Goal: Transaction & Acquisition: Purchase product/service

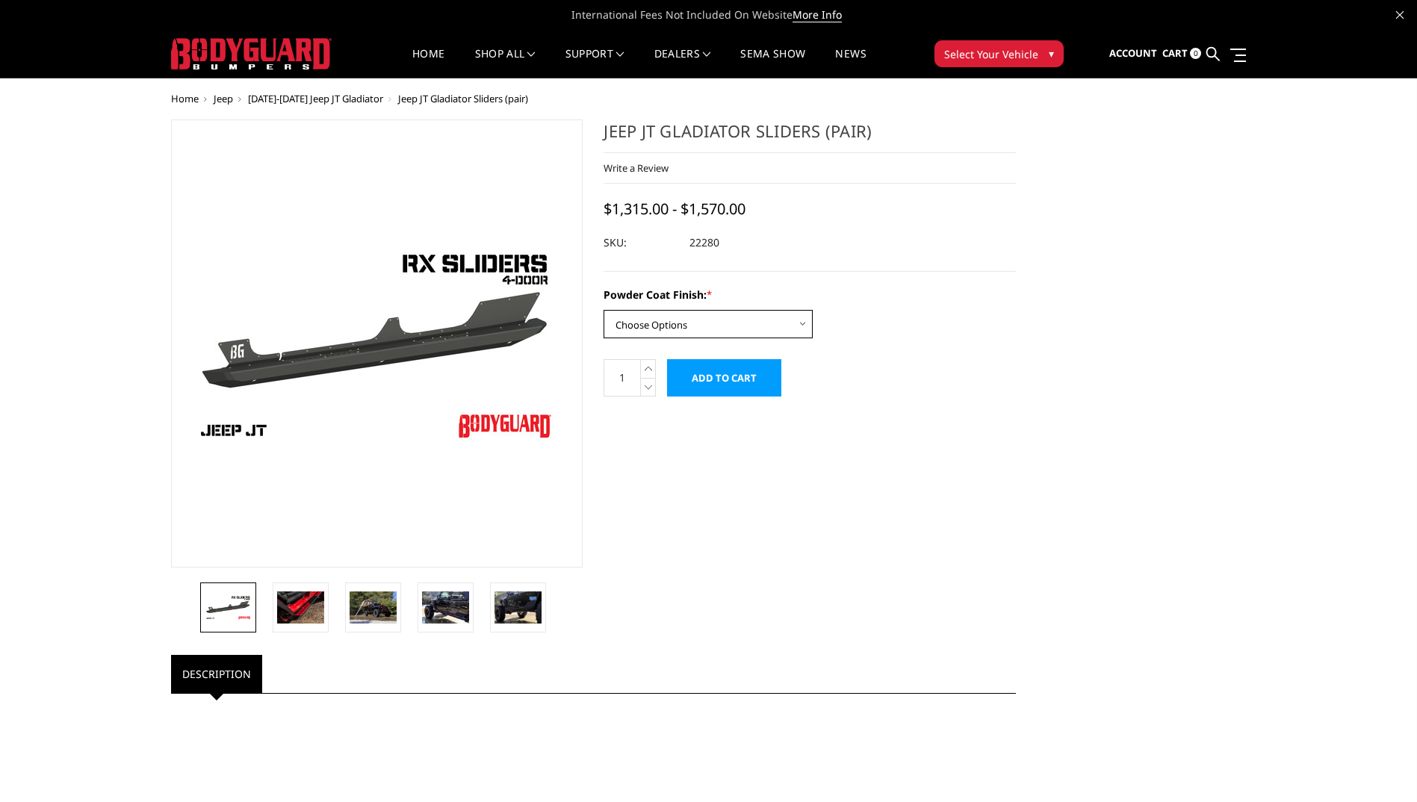
click at [806, 327] on select "Choose Options Bare Metal Textured Black Powder Coat" at bounding box center [708, 324] width 209 height 28
click at [604, 310] on select "Choose Options Bare Metal Textured Black Powder Coat" at bounding box center [708, 324] width 209 height 28
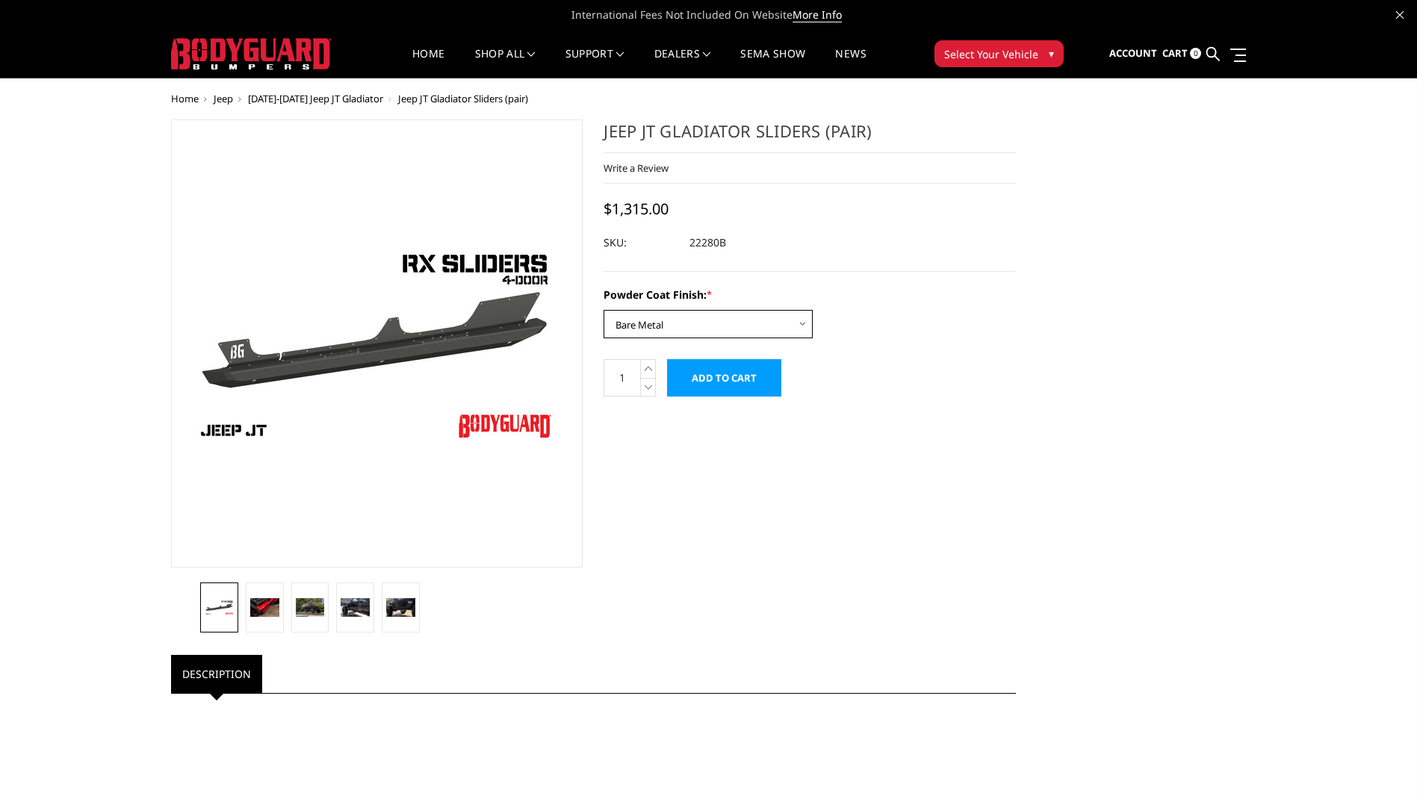
click at [798, 323] on select "Choose Options Bare Metal Textured Black Powder Coat" at bounding box center [708, 324] width 209 height 28
click at [604, 310] on select "Choose Options Bare Metal Textured Black Powder Coat" at bounding box center [708, 324] width 209 height 28
click at [800, 320] on select "Choose Options Bare Metal Textured Black Powder Coat" at bounding box center [708, 324] width 209 height 28
select select "4243"
click at [604, 310] on select "Choose Options Bare Metal Textured Black Powder Coat" at bounding box center [708, 324] width 209 height 28
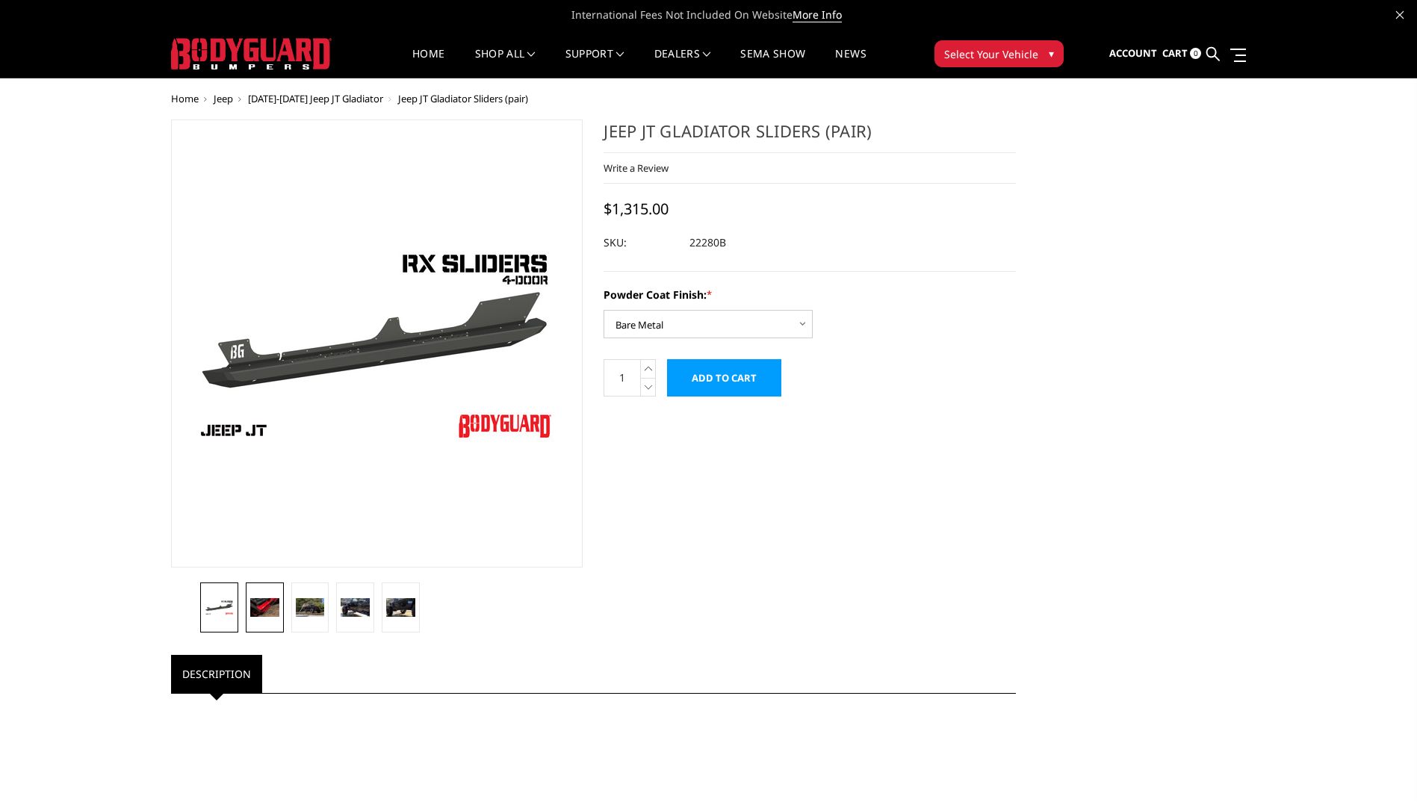
click at [255, 600] on img at bounding box center [264, 607] width 29 height 19
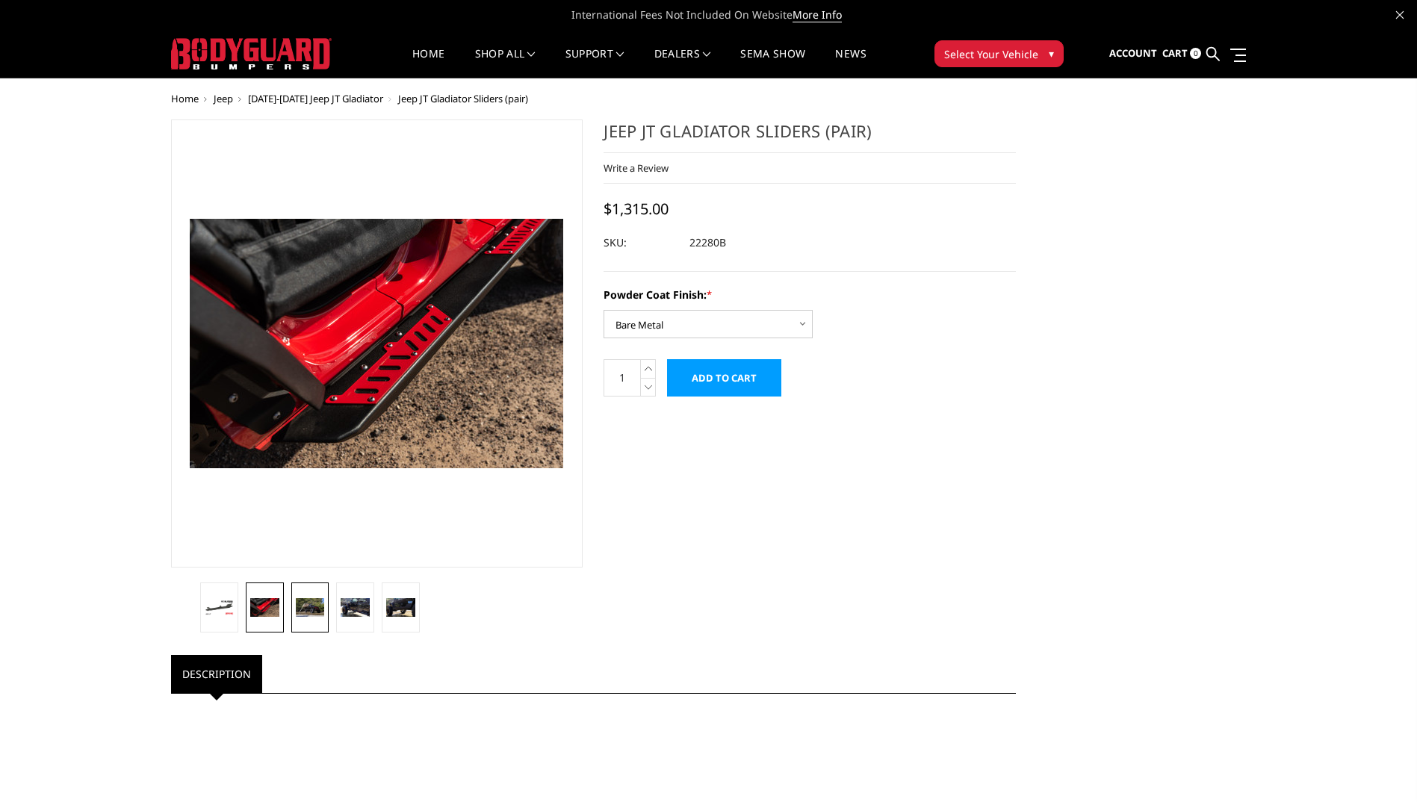
click at [313, 610] on img at bounding box center [310, 607] width 29 height 19
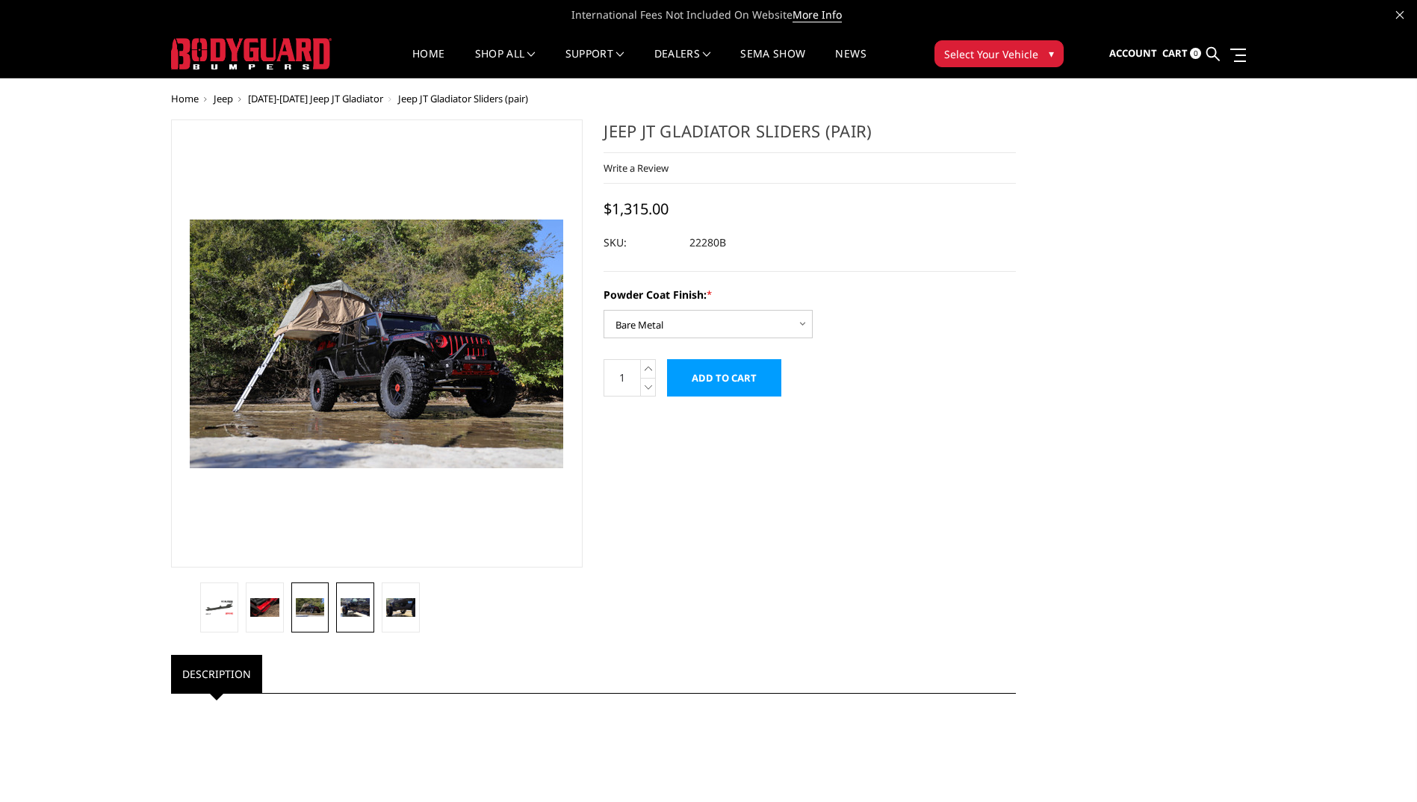
click at [353, 613] on img at bounding box center [355, 607] width 29 height 19
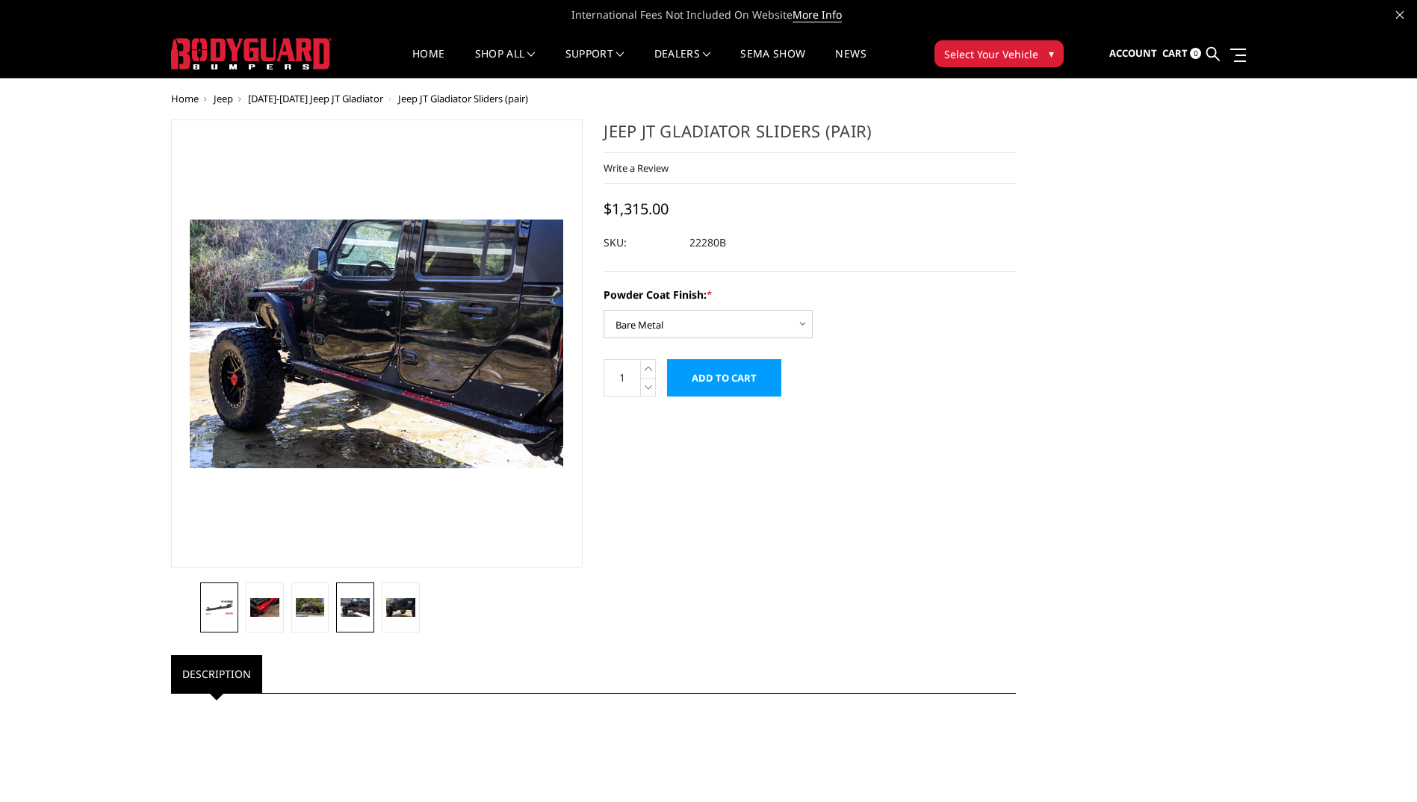
click at [223, 615] on img at bounding box center [219, 608] width 29 height 16
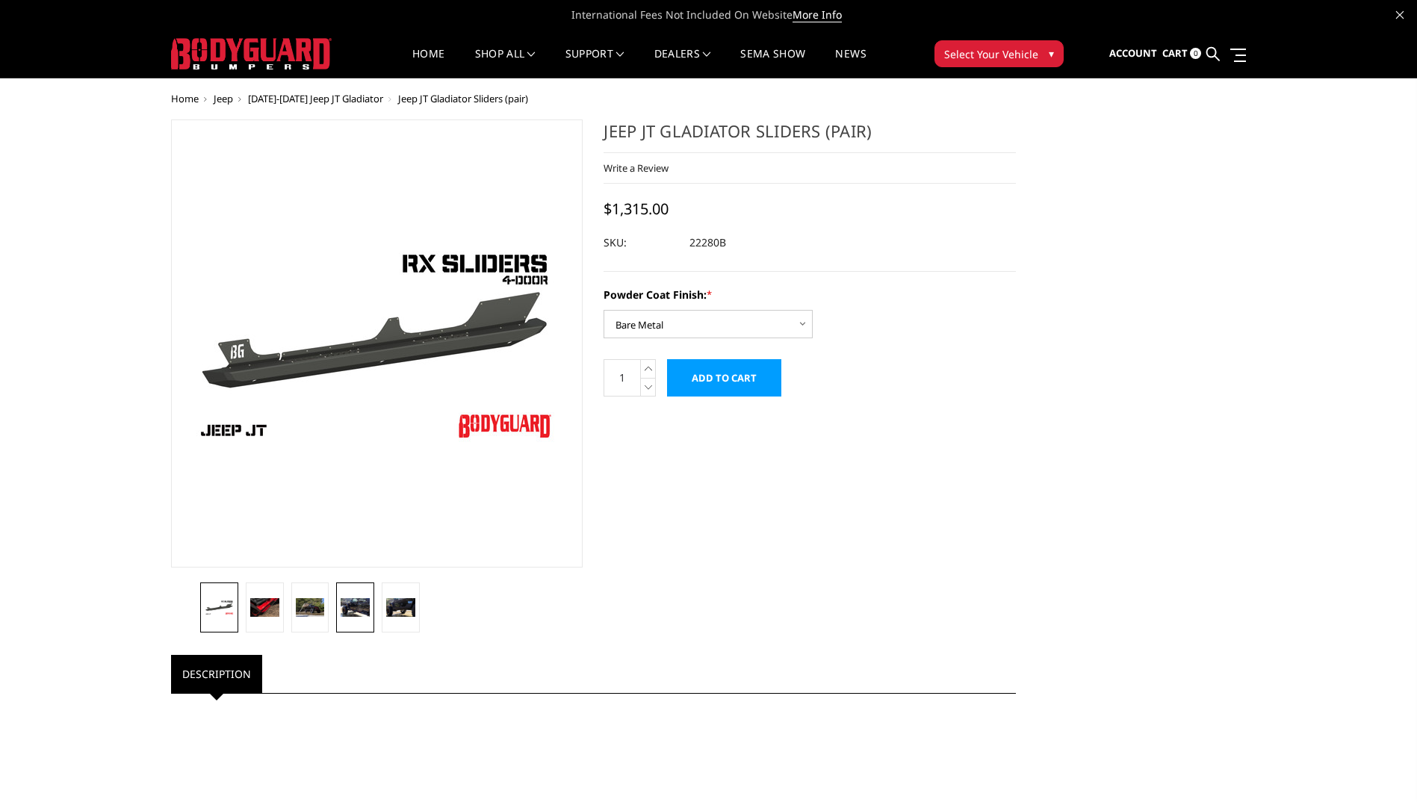
click at [365, 601] on img at bounding box center [355, 607] width 29 height 19
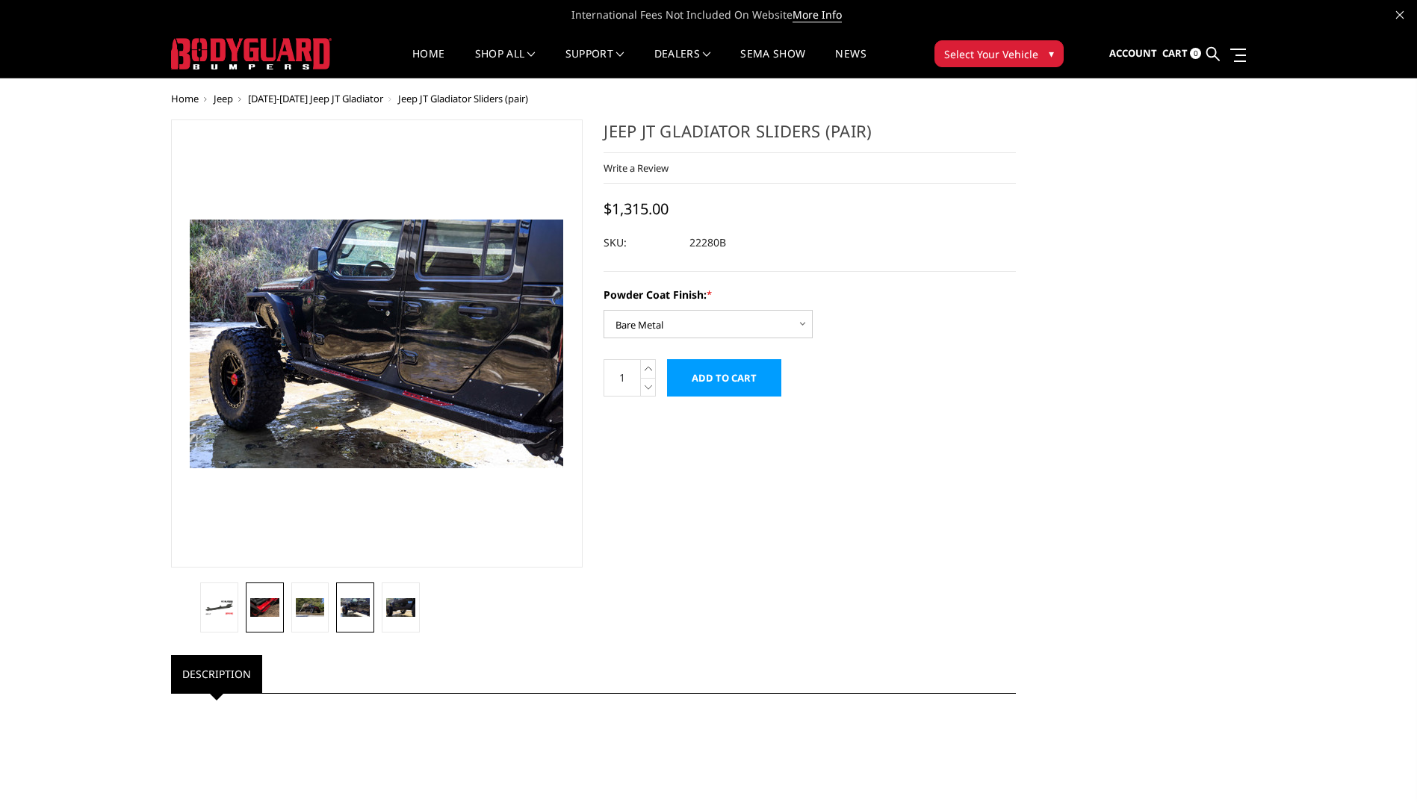
drag, startPoint x: 272, startPoint y: 619, endPoint x: 278, endPoint y: 613, distance: 7.9
click at [273, 617] on link at bounding box center [265, 608] width 38 height 50
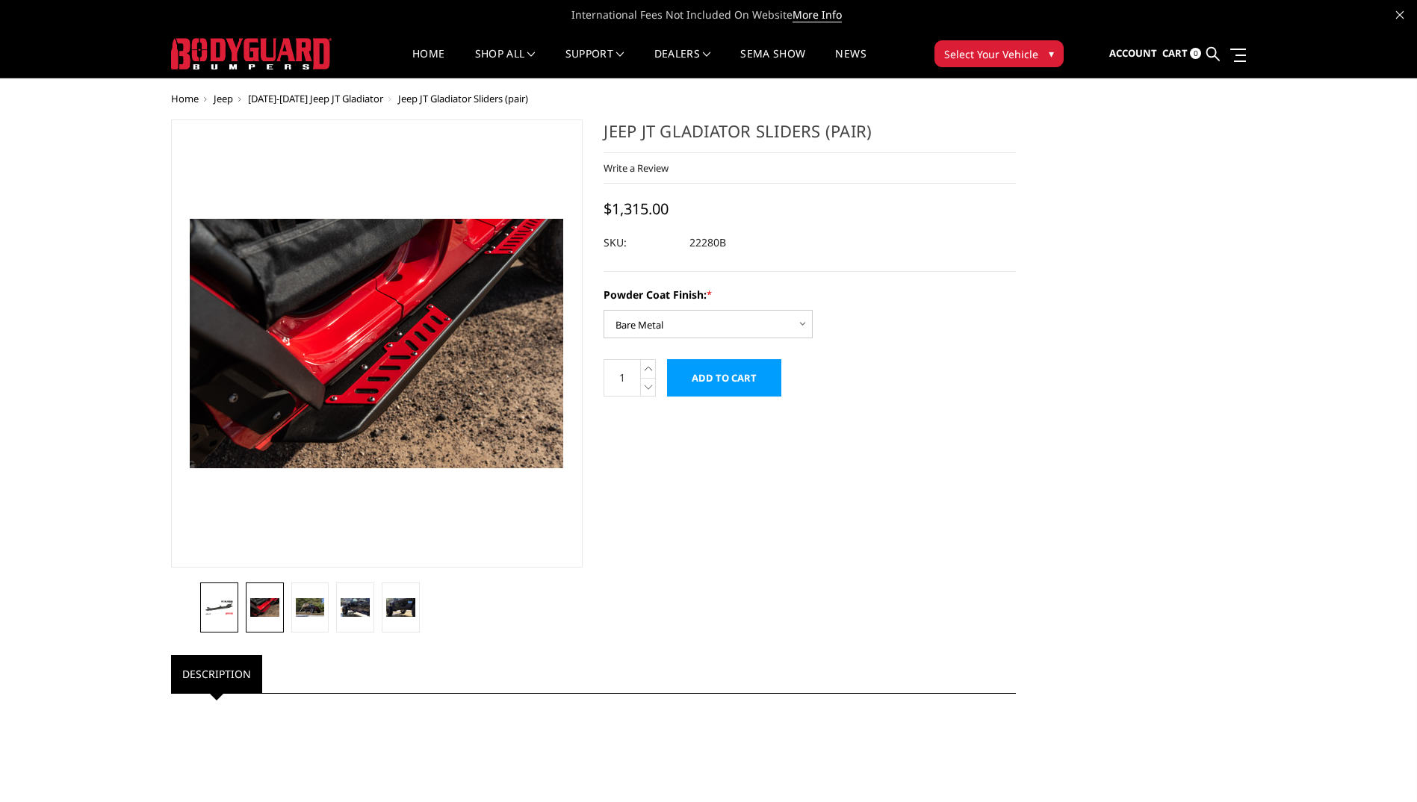
click at [229, 610] on img at bounding box center [219, 608] width 29 height 16
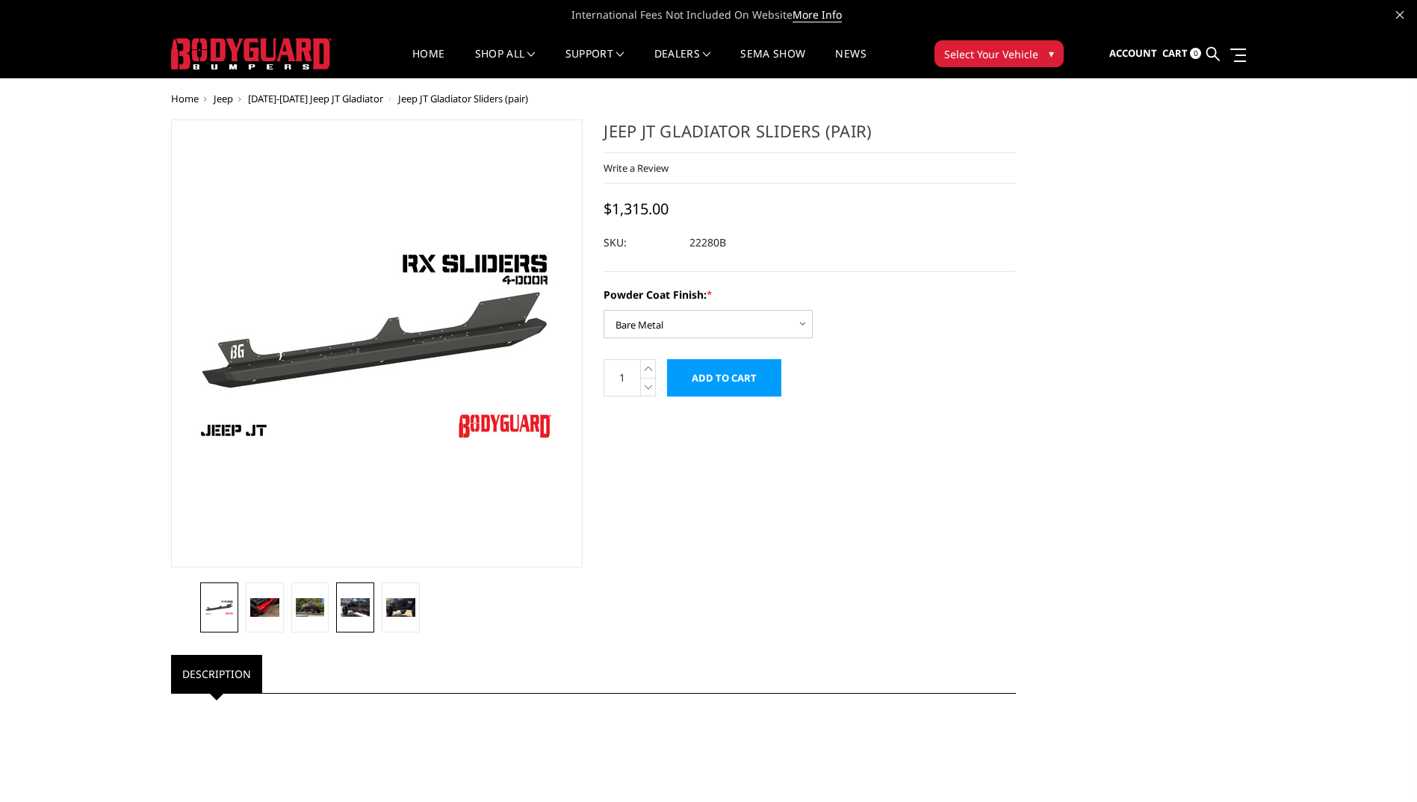
click at [356, 603] on img at bounding box center [355, 607] width 29 height 19
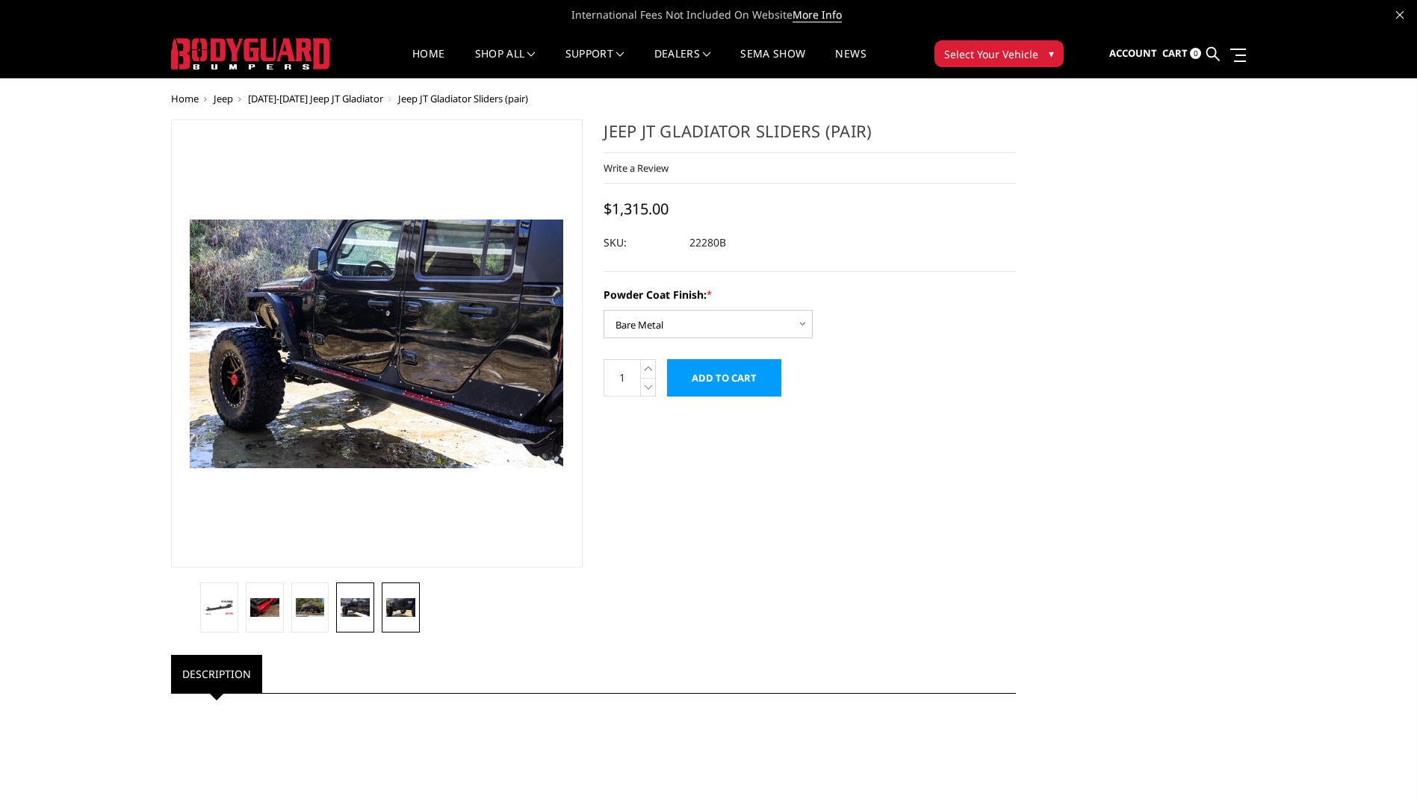
click at [400, 611] on img at bounding box center [400, 607] width 29 height 19
